Goal: Task Accomplishment & Management: Use online tool/utility

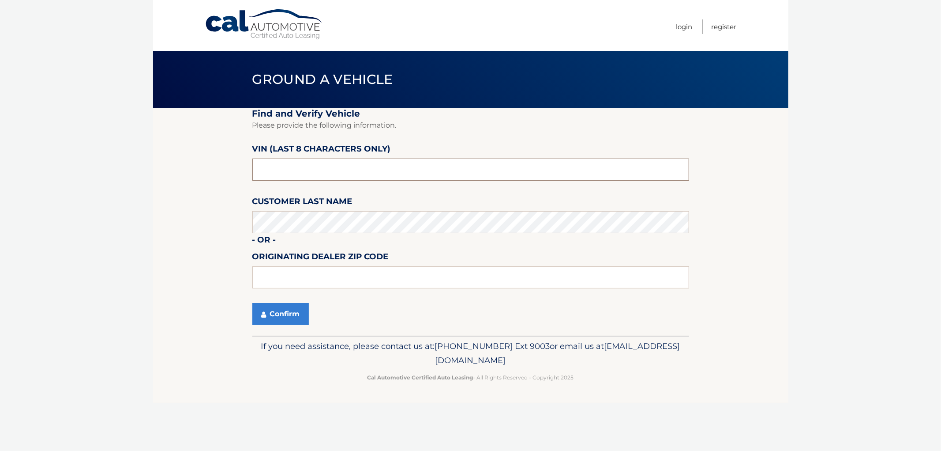
click at [335, 167] on input "text" at bounding box center [470, 169] width 437 height 22
paste input "NC160967"
type input "NC160967"
click at [289, 310] on button "Confirm" at bounding box center [280, 314] width 56 height 22
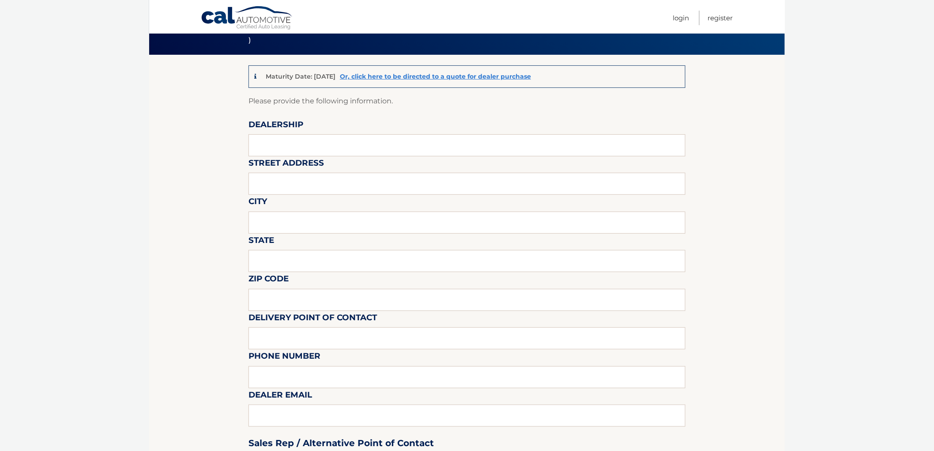
scroll to position [298, 0]
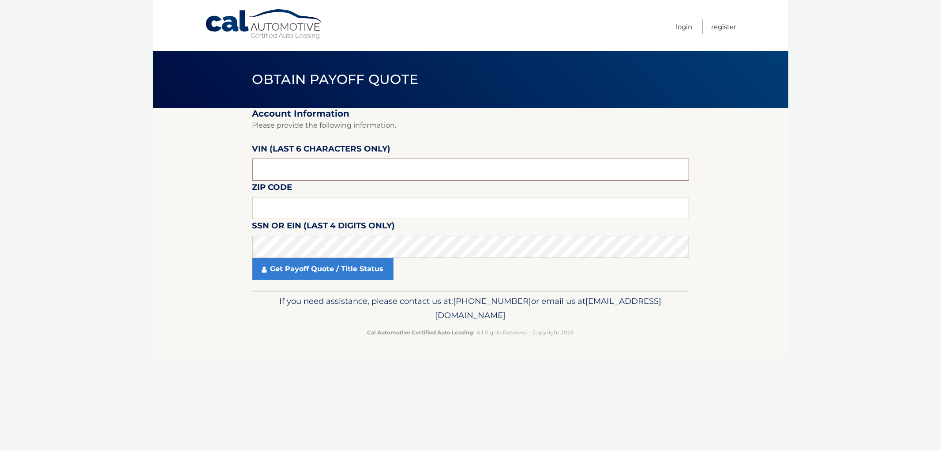
click at [382, 171] on input "text" at bounding box center [470, 169] width 437 height 22
paste input "160967"
type input "160967"
type input "07828"
click at [320, 268] on link "Get Payoff Quote / Title Status" at bounding box center [322, 269] width 141 height 22
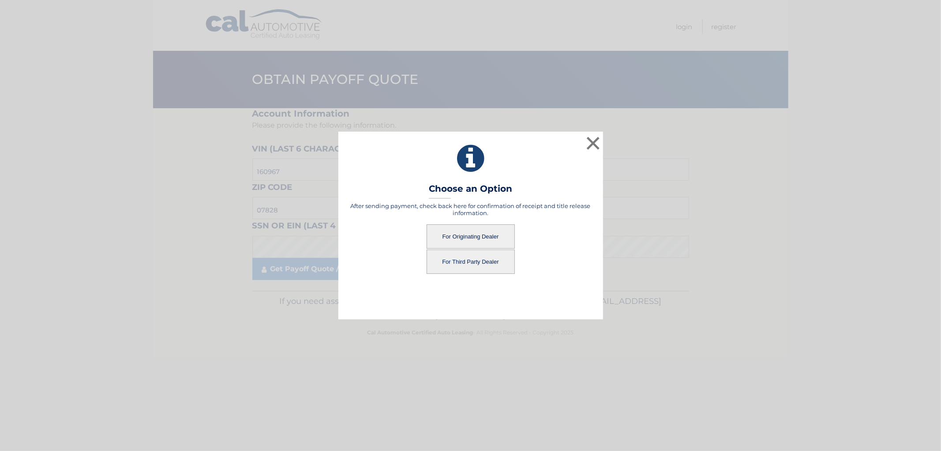
click at [486, 241] on button "For Originating Dealer" at bounding box center [471, 236] width 88 height 24
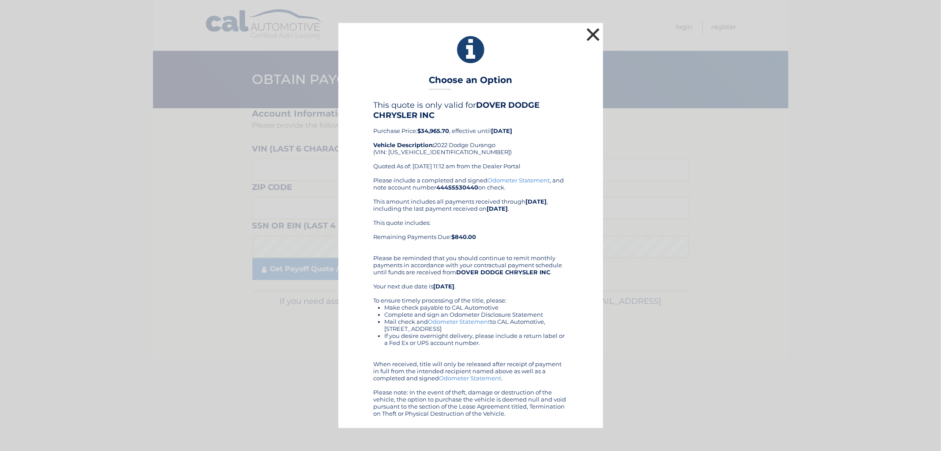
click at [587, 37] on button "×" at bounding box center [594, 35] width 18 height 18
